Goal: Information Seeking & Learning: Check status

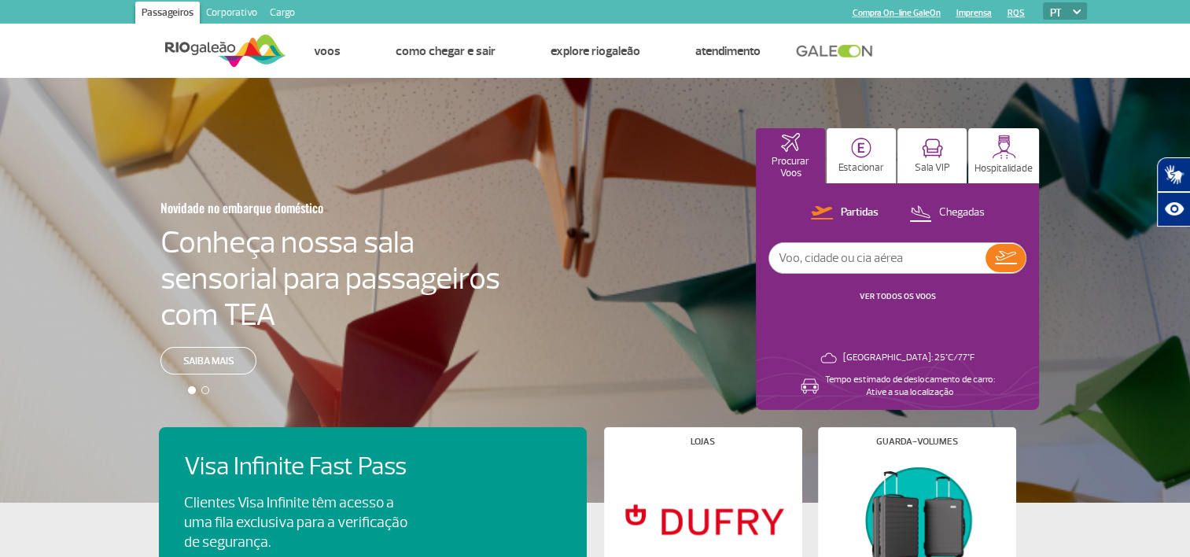
click at [899, 296] on link "VER TODOS OS VOOS" at bounding box center [898, 296] width 76 height 10
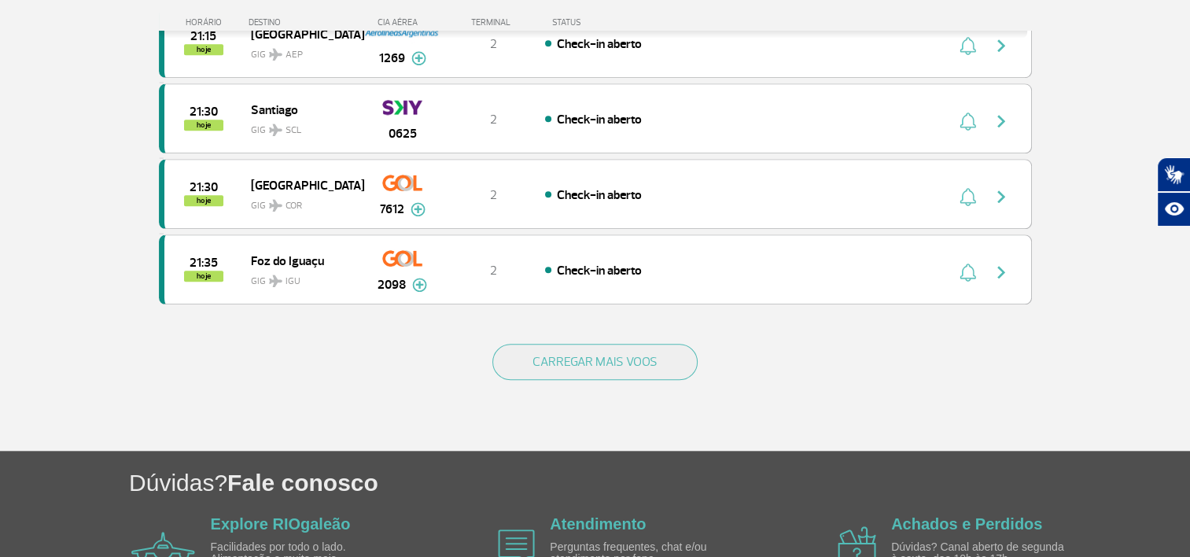
scroll to position [1560, 0]
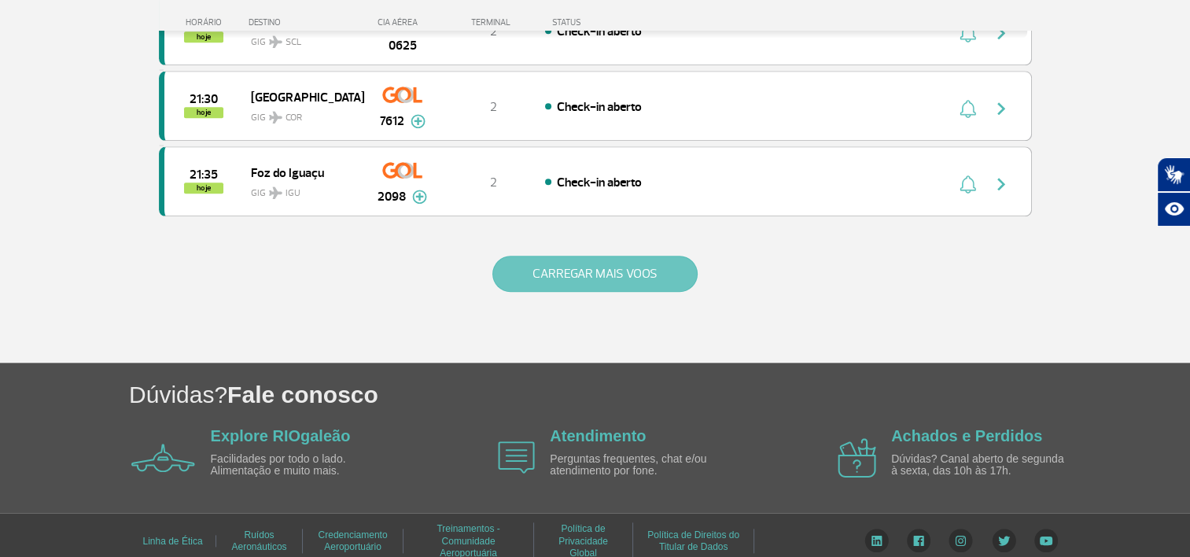
click at [632, 261] on button "CARREGAR MAIS VOOS" at bounding box center [594, 274] width 205 height 36
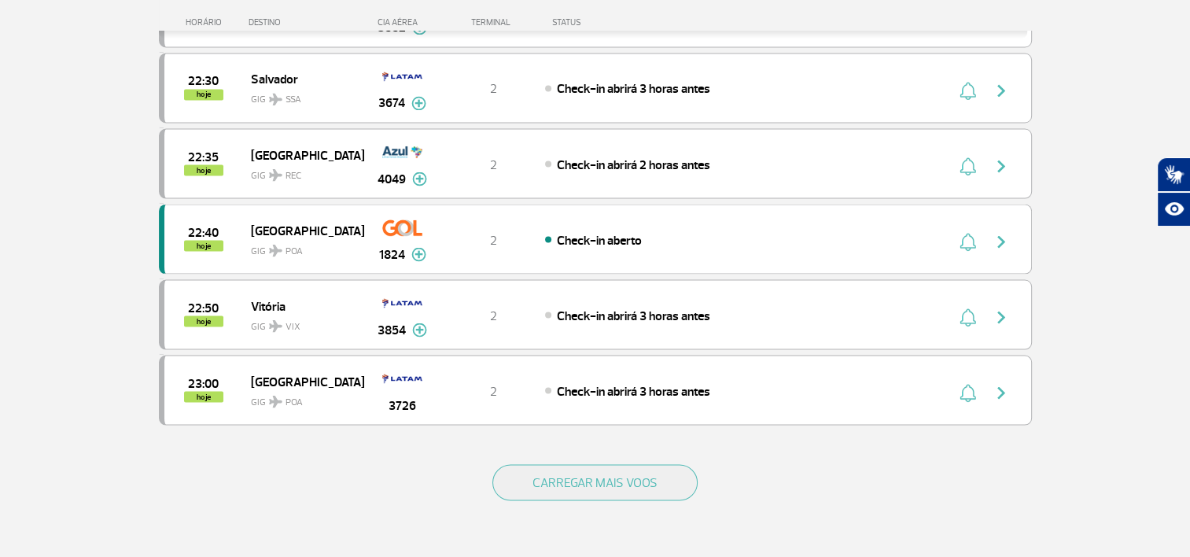
scroll to position [3055, 0]
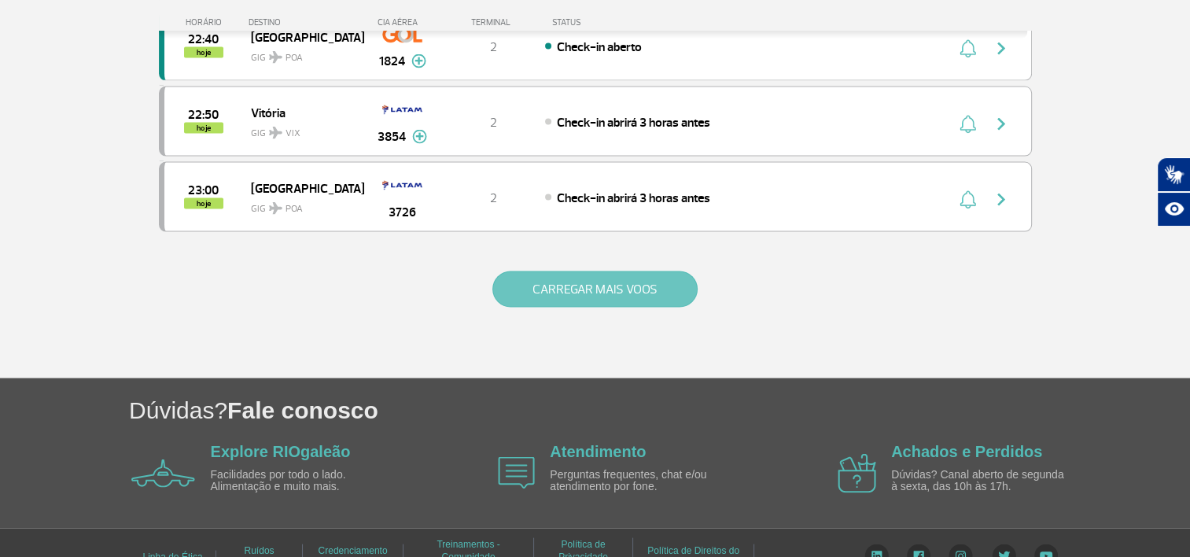
click at [646, 271] on button "CARREGAR MAIS VOOS" at bounding box center [594, 289] width 205 height 36
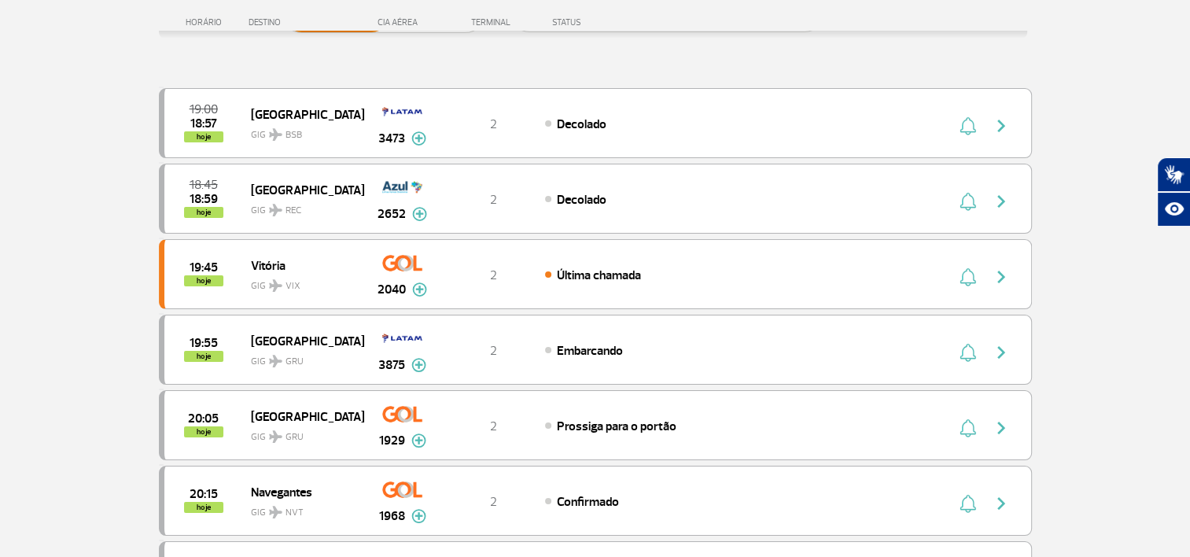
scroll to position [0, 0]
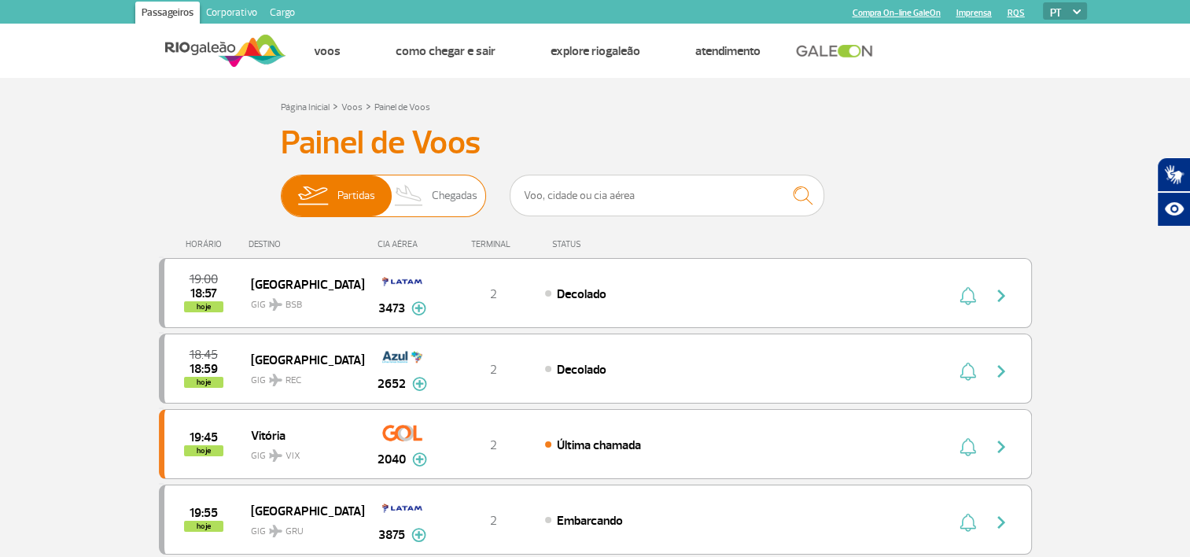
click at [441, 197] on span "Chegadas" at bounding box center [455, 195] width 46 height 41
click at [281, 188] on input "Partidas Chegadas" at bounding box center [281, 188] width 0 height 0
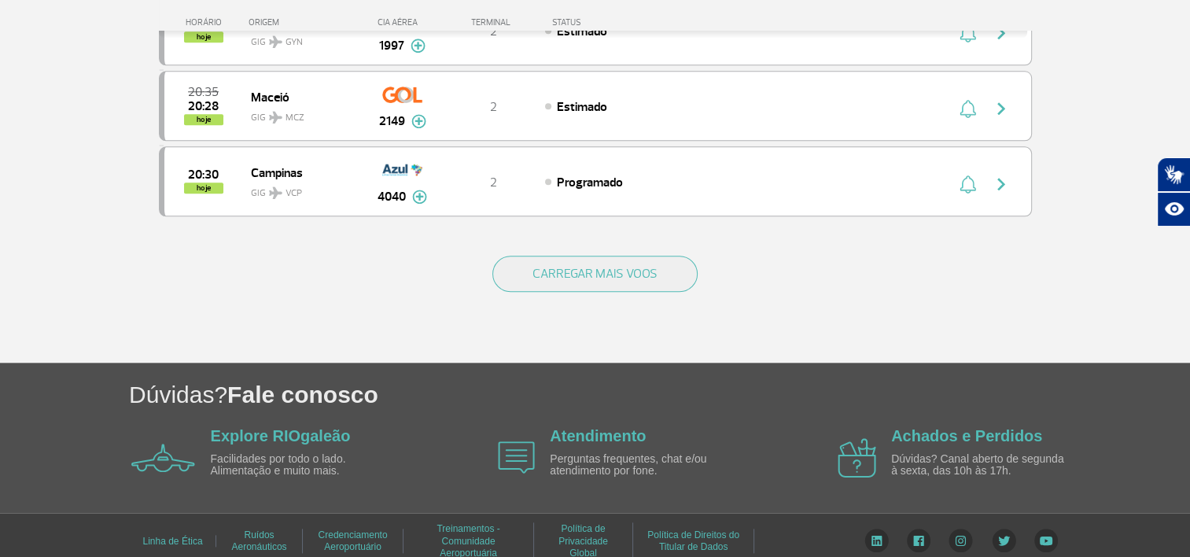
scroll to position [1560, 0]
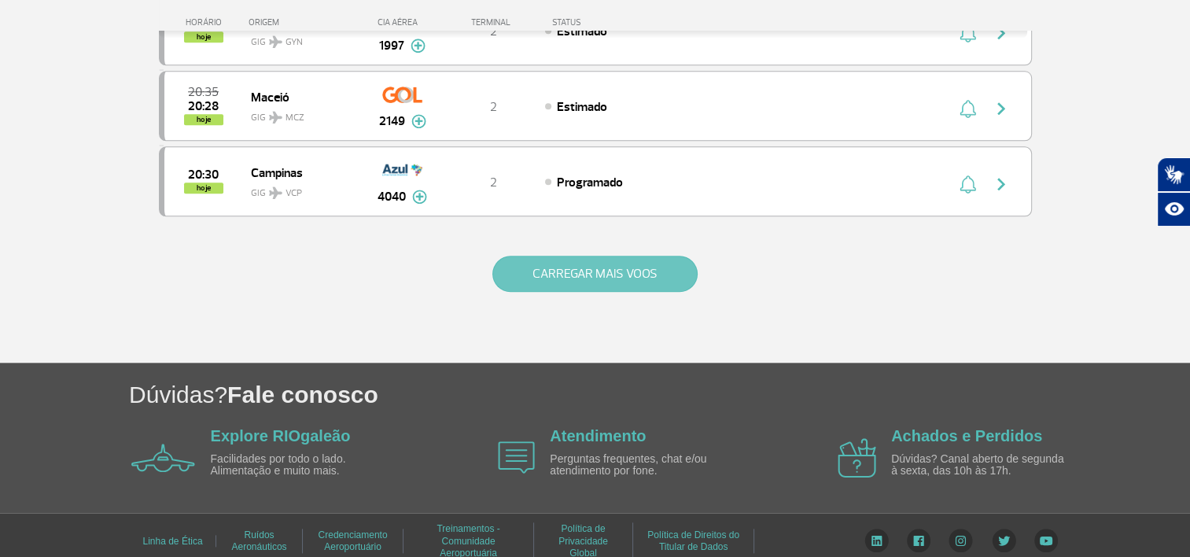
click at [618, 273] on button "CARREGAR MAIS VOOS" at bounding box center [594, 274] width 205 height 36
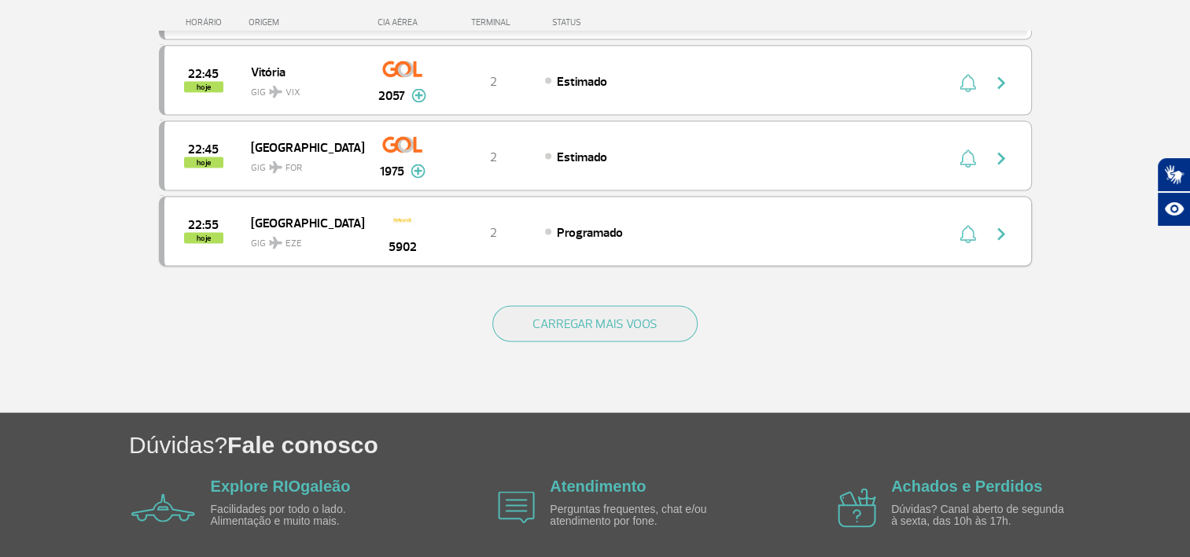
scroll to position [3055, 0]
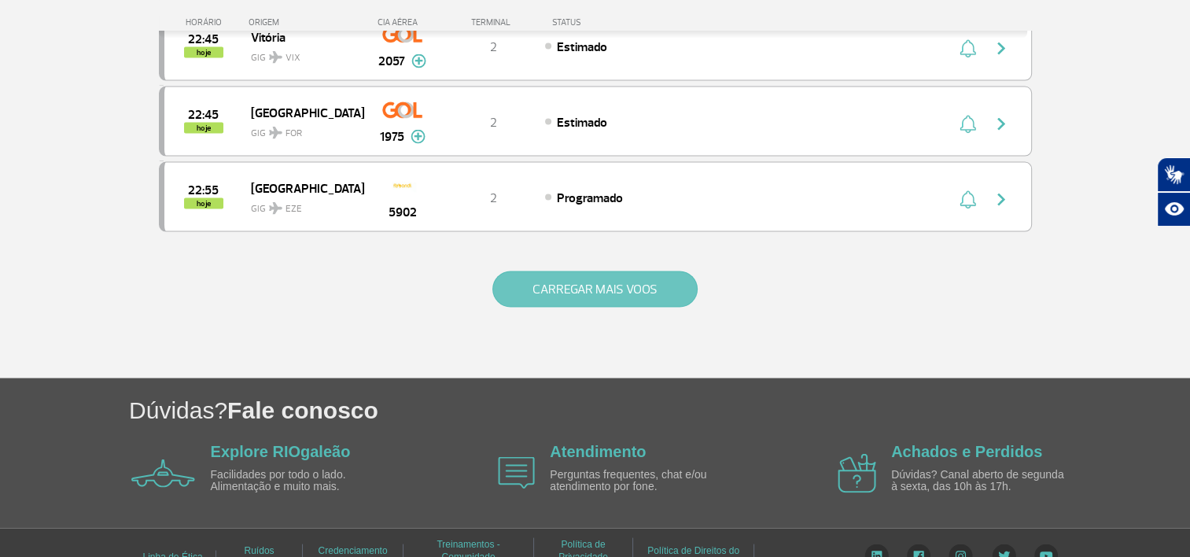
click at [641, 271] on button "CARREGAR MAIS VOOS" at bounding box center [594, 289] width 205 height 36
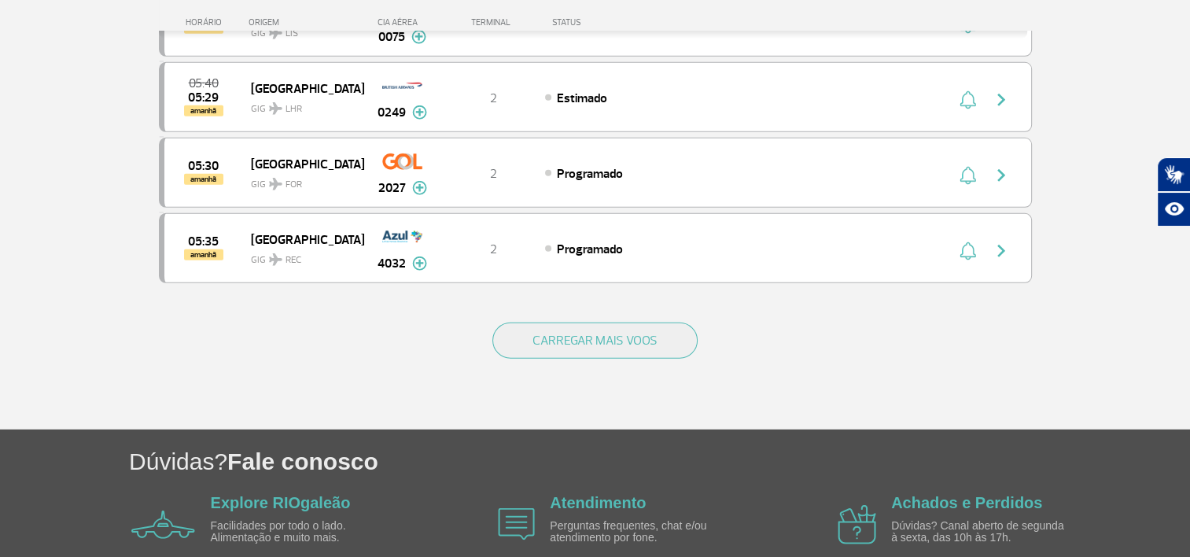
scroll to position [4545, 0]
